Goal: Task Accomplishment & Management: Use online tool/utility

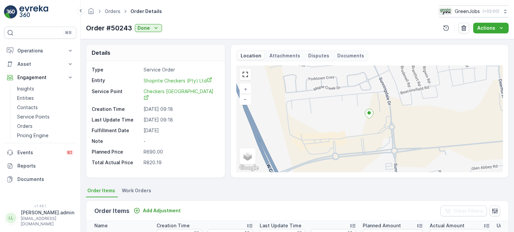
scroll to position [0, 118]
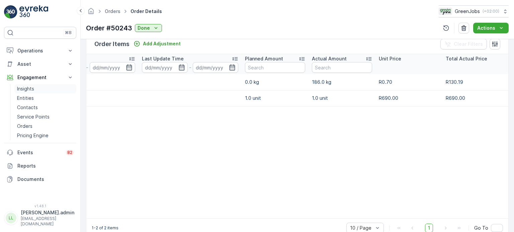
click at [23, 88] on p "Insights" at bounding box center [25, 89] width 17 height 7
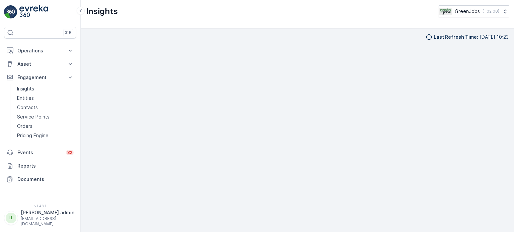
scroll to position [5, 0]
click at [38, 53] on p "Operations" at bounding box center [39, 50] width 45 height 7
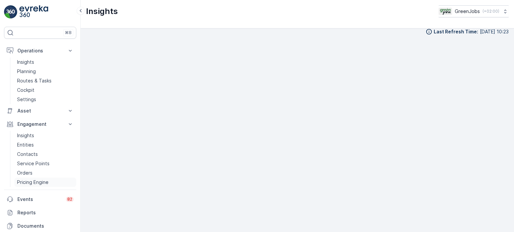
click at [30, 180] on p "Pricing Engine" at bounding box center [32, 182] width 31 height 7
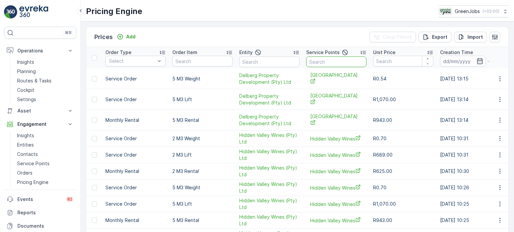
click at [333, 65] on input "text" at bounding box center [336, 62] width 60 height 11
type input "centurion"
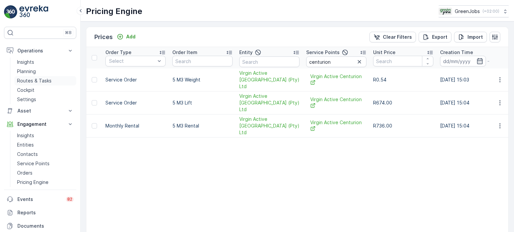
click at [35, 77] on link "Routes & Tasks" at bounding box center [45, 80] width 62 height 9
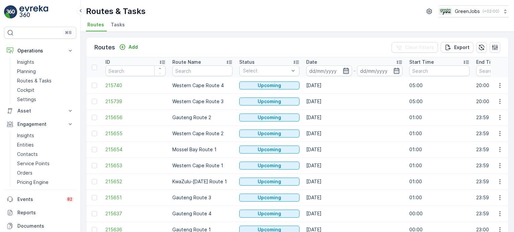
click at [345, 71] on icon "button" at bounding box center [345, 71] width 7 height 7
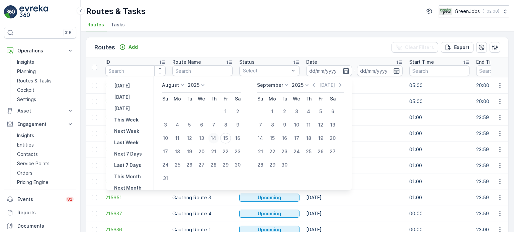
click at [218, 137] on div "14" at bounding box center [213, 138] width 11 height 11
type input "[DATE]"
click at [218, 137] on div "14" at bounding box center [213, 138] width 11 height 11
type input "[DATE]"
click at [218, 137] on div "14" at bounding box center [213, 138] width 11 height 11
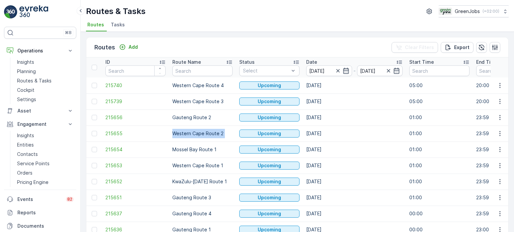
click at [218, 137] on td "Western Cape Route 2" at bounding box center [202, 134] width 67 height 16
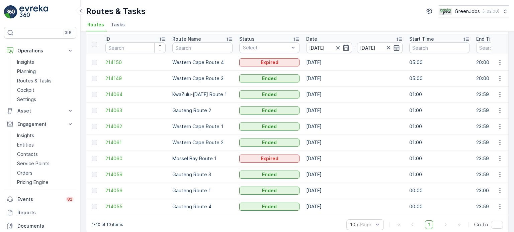
scroll to position [33, 0]
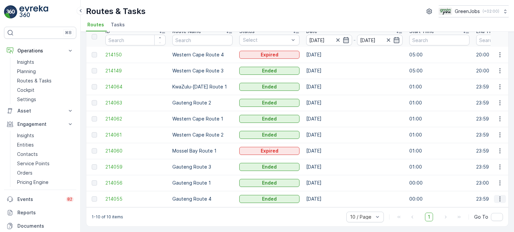
click at [499, 196] on icon "button" at bounding box center [499, 199] width 7 height 7
click at [477, 206] on span "See More Details" at bounding box center [484, 206] width 39 height 7
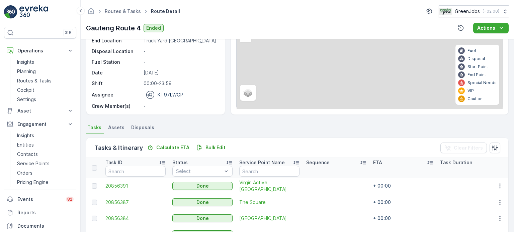
scroll to position [167, 0]
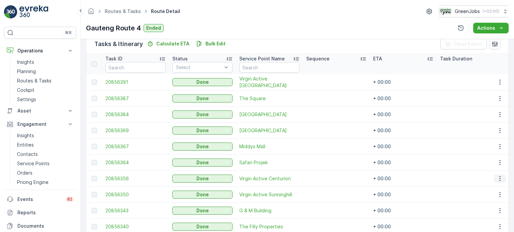
click at [499, 178] on icon "button" at bounding box center [499, 179] width 7 height 7
click at [491, 187] on span "See More Details" at bounding box center [491, 188] width 39 height 7
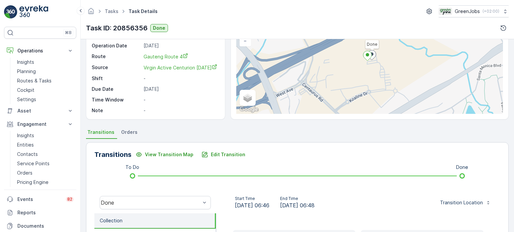
scroll to position [134, 0]
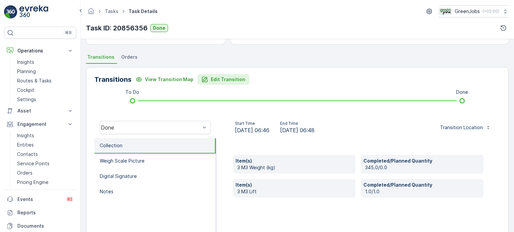
click at [225, 80] on p "Edit Transition" at bounding box center [228, 79] width 34 height 7
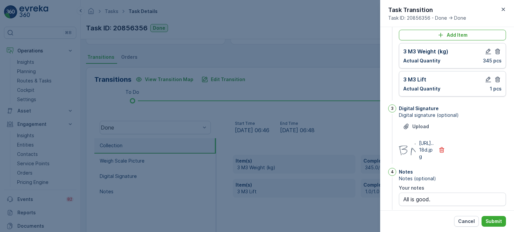
scroll to position [54, 0]
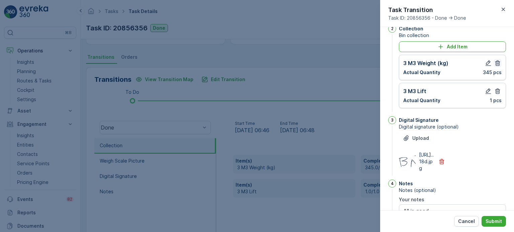
click at [497, 64] on icon "button" at bounding box center [497, 63] width 7 height 7
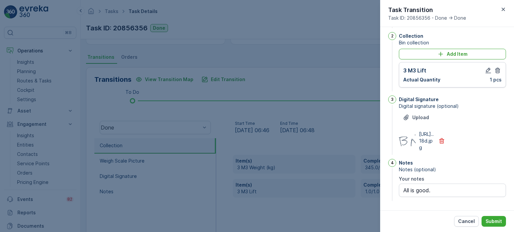
click at [497, 67] on icon "button" at bounding box center [497, 70] width 7 height 7
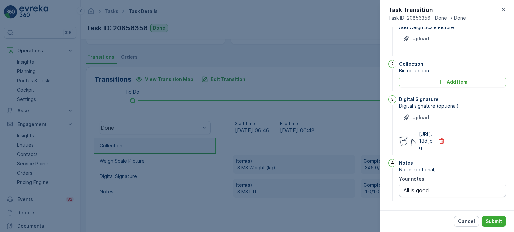
scroll to position [31, 0]
click at [444, 79] on div "Add Item" at bounding box center [452, 82] width 99 height 7
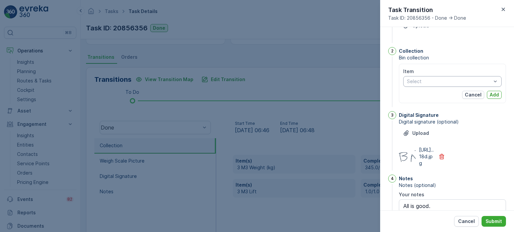
click at [430, 79] on div at bounding box center [449, 81] width 86 height 5
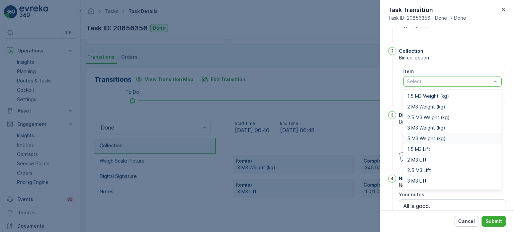
click at [421, 135] on div "5 M3 Weight (kg)" at bounding box center [452, 138] width 98 height 11
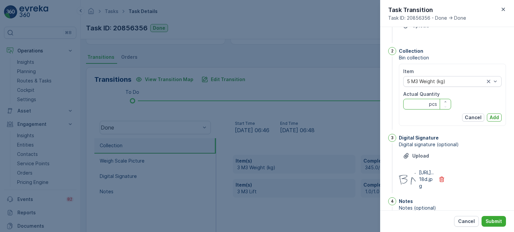
click at [413, 103] on Quantity "Actual Quantity" at bounding box center [427, 104] width 48 height 11
type Quantity "345"
click at [493, 115] on p "Add" at bounding box center [493, 117] width 9 height 7
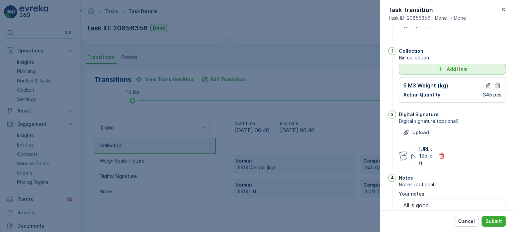
click at [424, 67] on div "Add Item" at bounding box center [452, 69] width 99 height 7
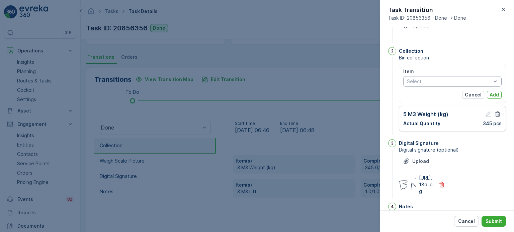
click at [424, 82] on div at bounding box center [449, 81] width 86 height 5
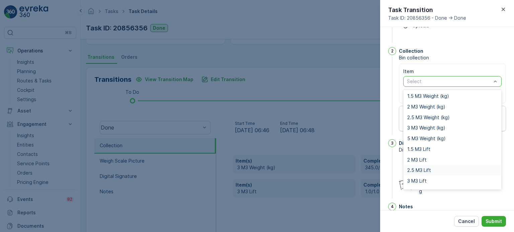
scroll to position [8, 0]
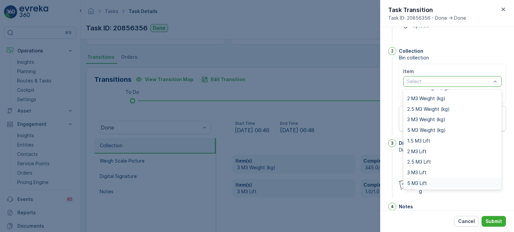
drag, startPoint x: 416, startPoint y: 181, endPoint x: 420, endPoint y: 168, distance: 13.6
click at [416, 181] on span "5 M3 Lift" at bounding box center [417, 183] width 20 height 5
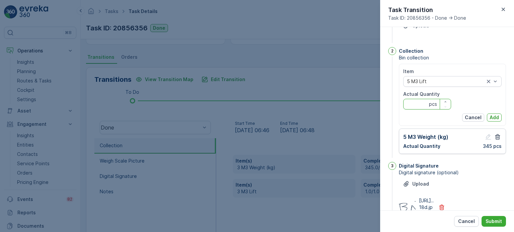
click at [420, 101] on Quantity "Actual Quantity" at bounding box center [427, 104] width 48 height 11
type Quantity "1"
click at [496, 116] on p "Add" at bounding box center [493, 117] width 9 height 7
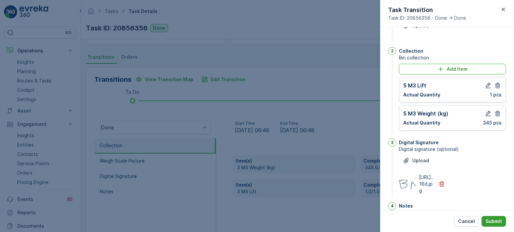
click at [494, 225] on button "Submit" at bounding box center [493, 221] width 24 height 11
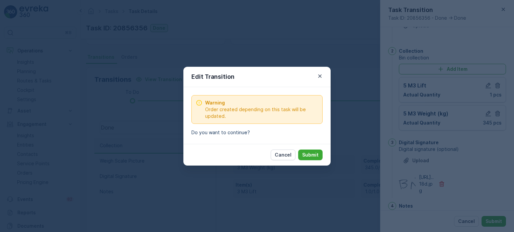
drag, startPoint x: 301, startPoint y: 150, endPoint x: 304, endPoint y: 151, distance: 3.4
click at [301, 150] on button "Submit" at bounding box center [310, 155] width 24 height 11
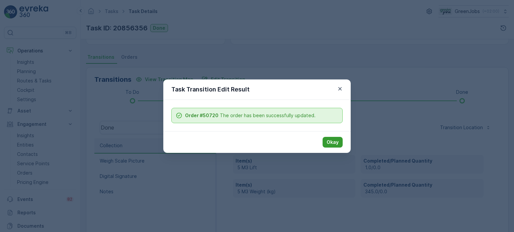
click at [334, 142] on p "Okay" at bounding box center [332, 142] width 12 height 7
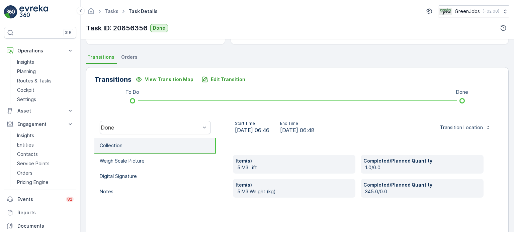
click at [134, 60] on span "Orders" at bounding box center [129, 57] width 16 height 7
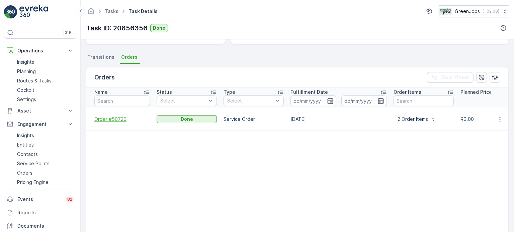
click at [115, 116] on span "Order #50720" at bounding box center [122, 119] width 56 height 7
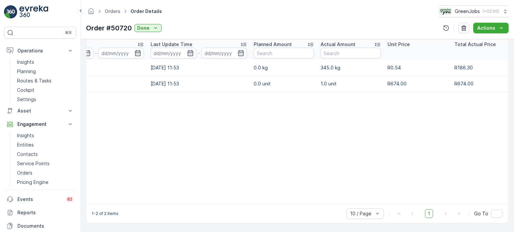
scroll to position [0, 128]
